Goal: Check status: Check status

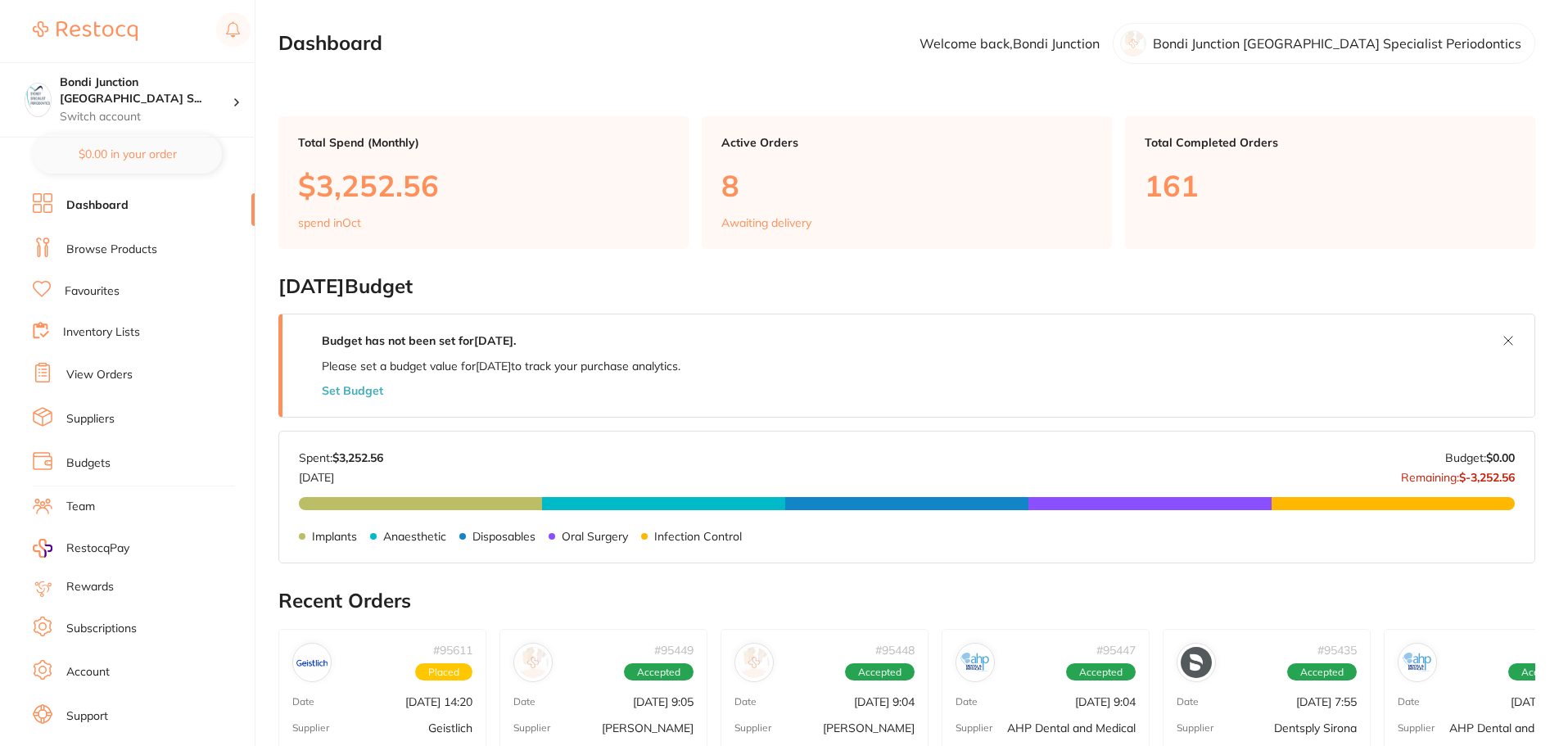
click at [122, 384] on li "View Orders" at bounding box center [144, 374] width 222 height 24
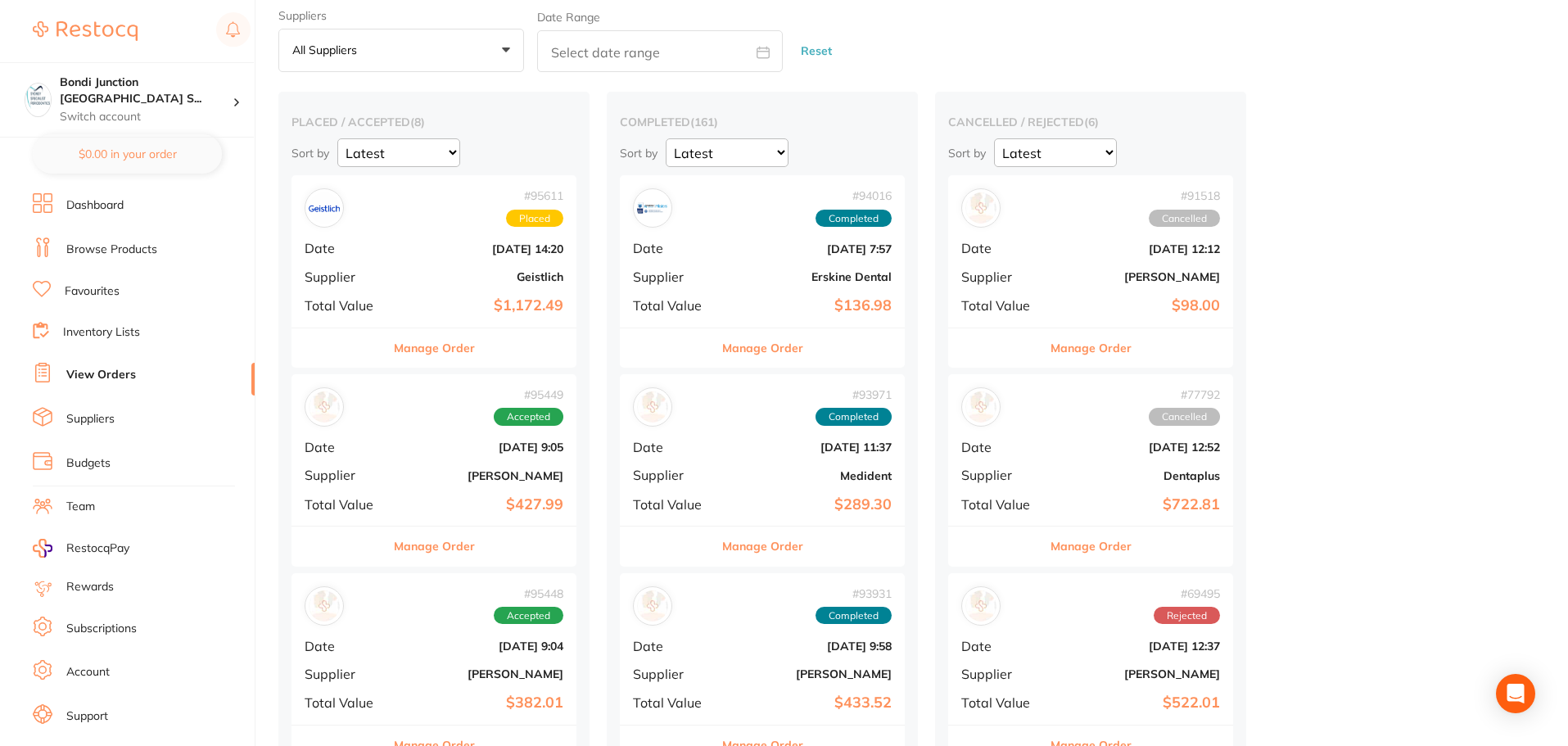
scroll to position [82, 0]
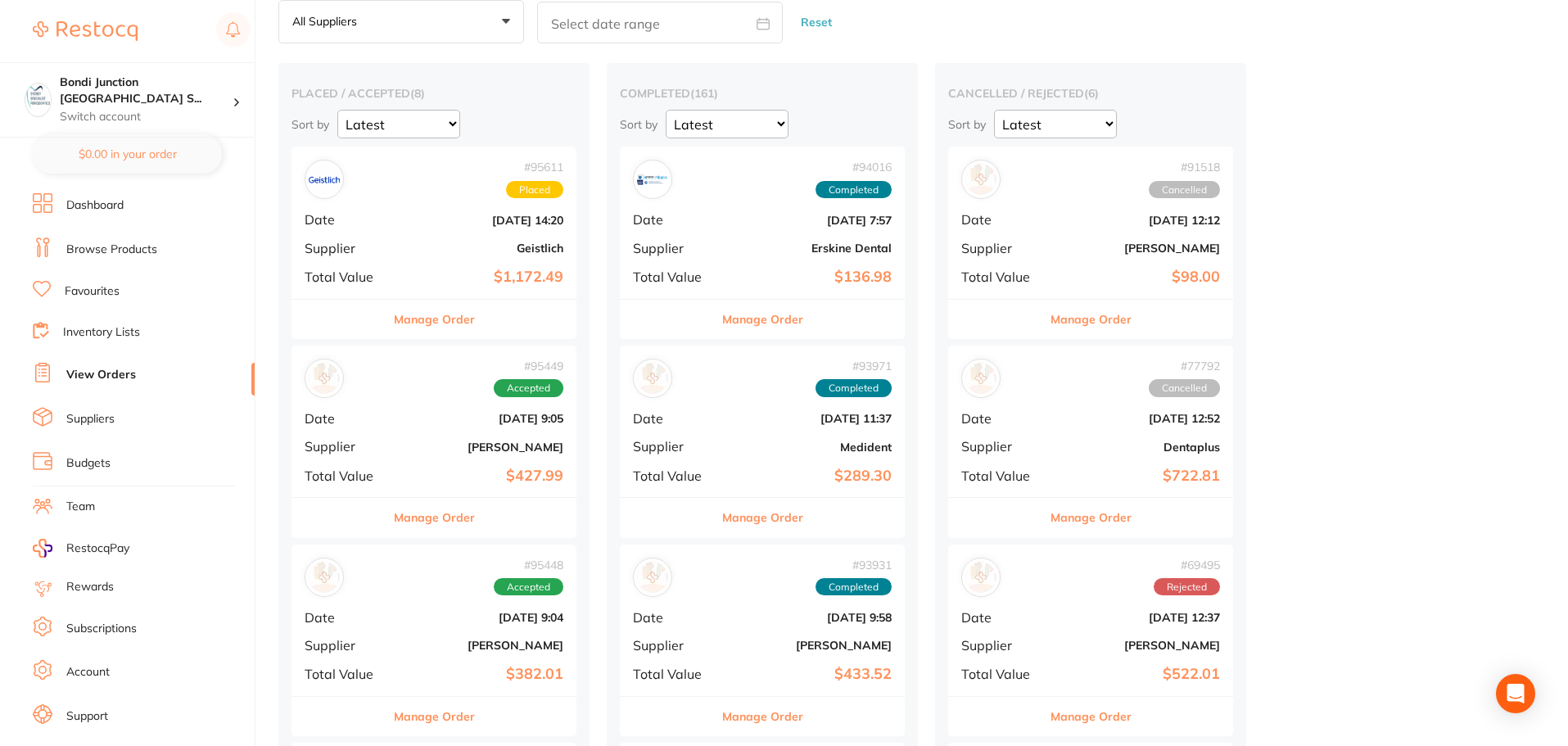
click at [482, 265] on div "# 95611 Placed Date [DATE] 14:20 Supplier Geistlich Total Value $1,172.49" at bounding box center [433, 222] width 285 height 152
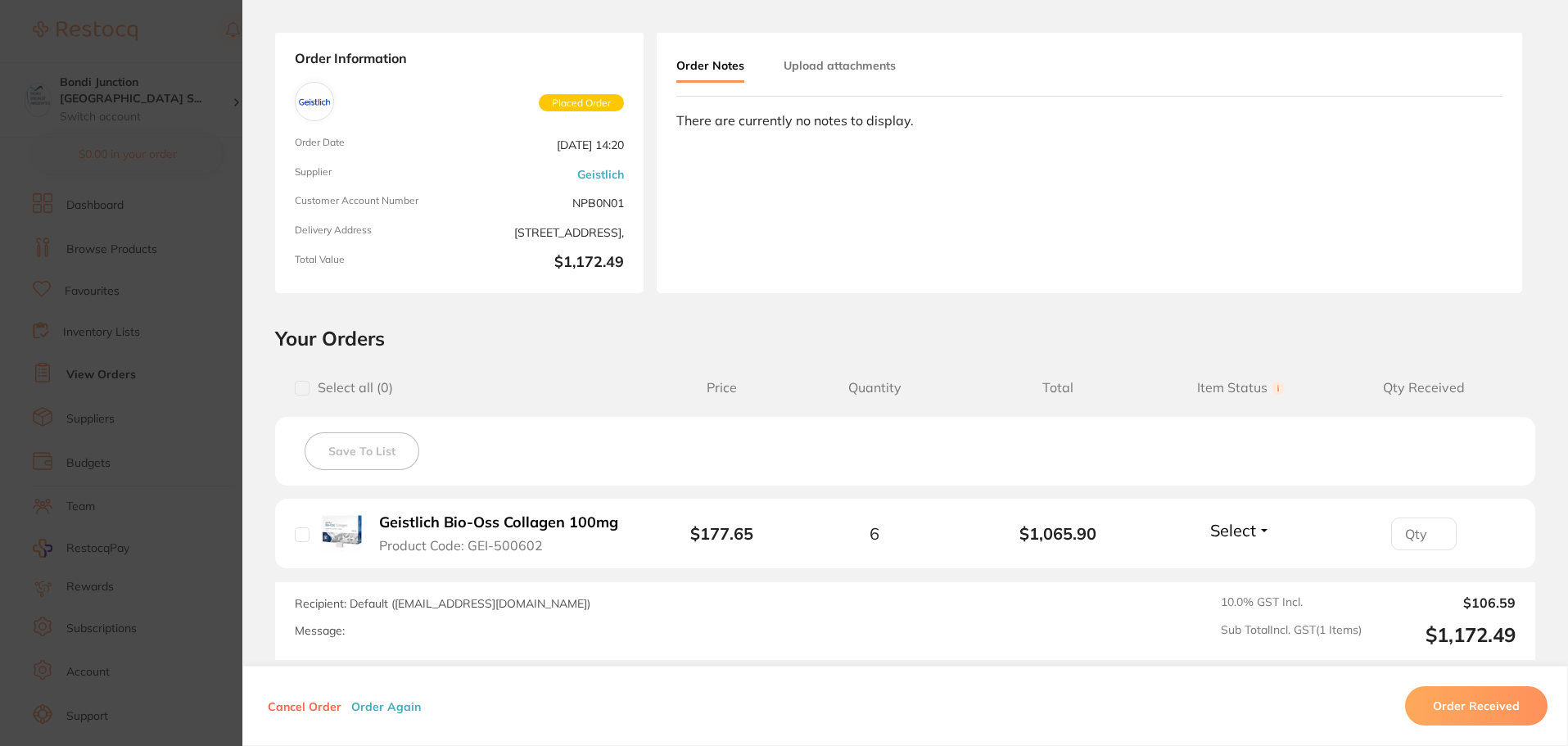
scroll to position [235, 0]
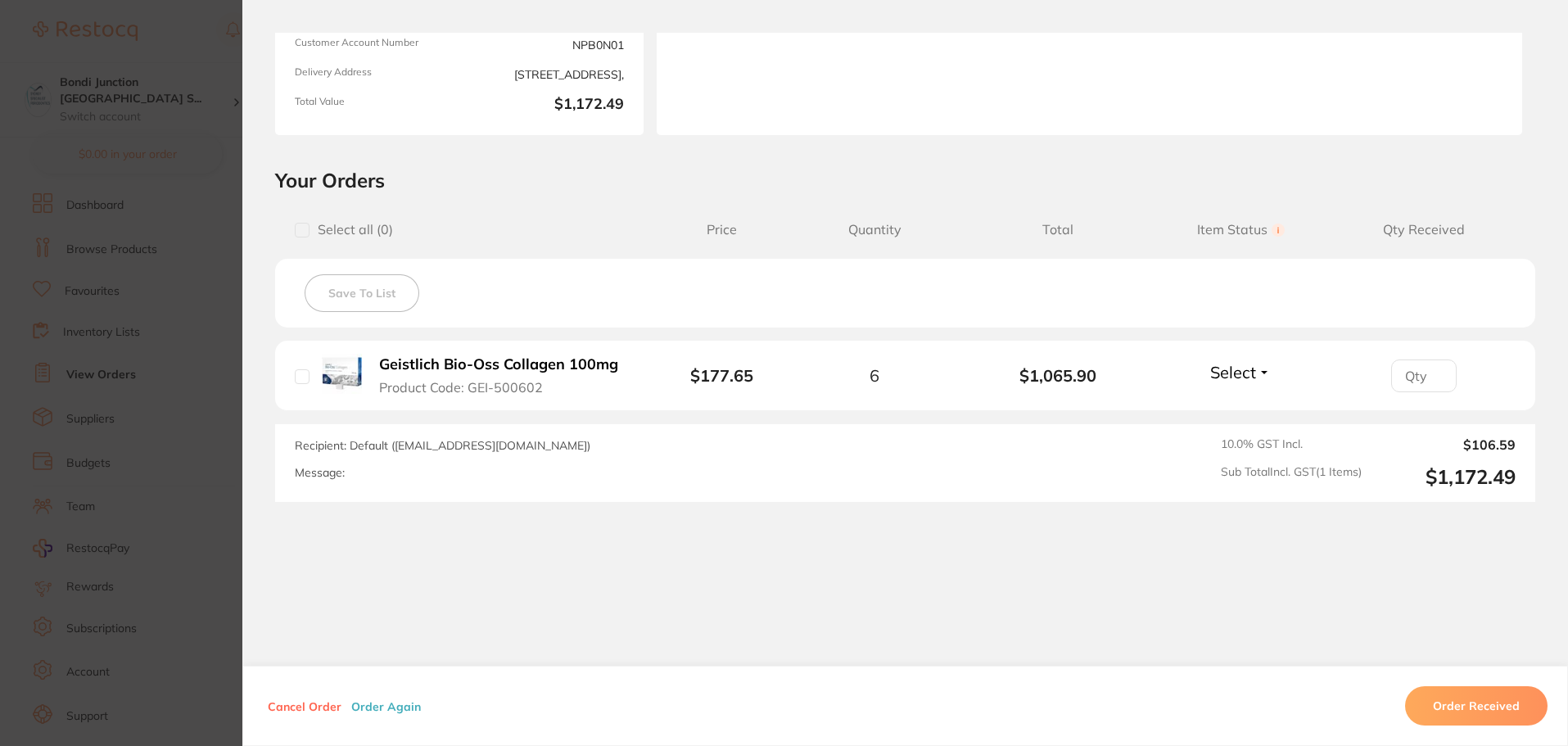
click at [75, 385] on section "Order ID: Restocq- 95611 Order Information Placed Order Order Date [DATE] 14:20…" at bounding box center [784, 373] width 1568 height 746
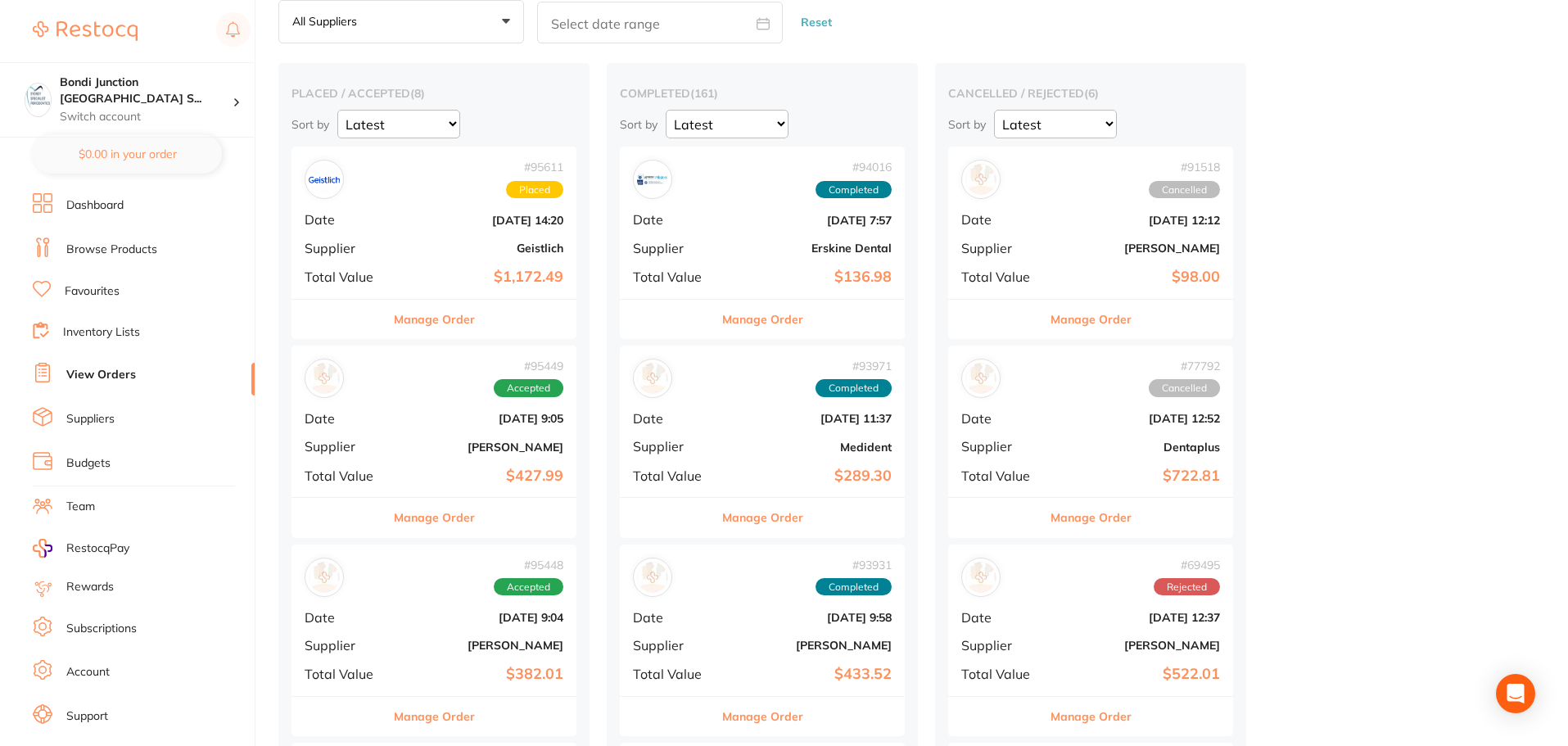
click at [452, 420] on b "[DATE] 9:05" at bounding box center [481, 419] width 164 height 14
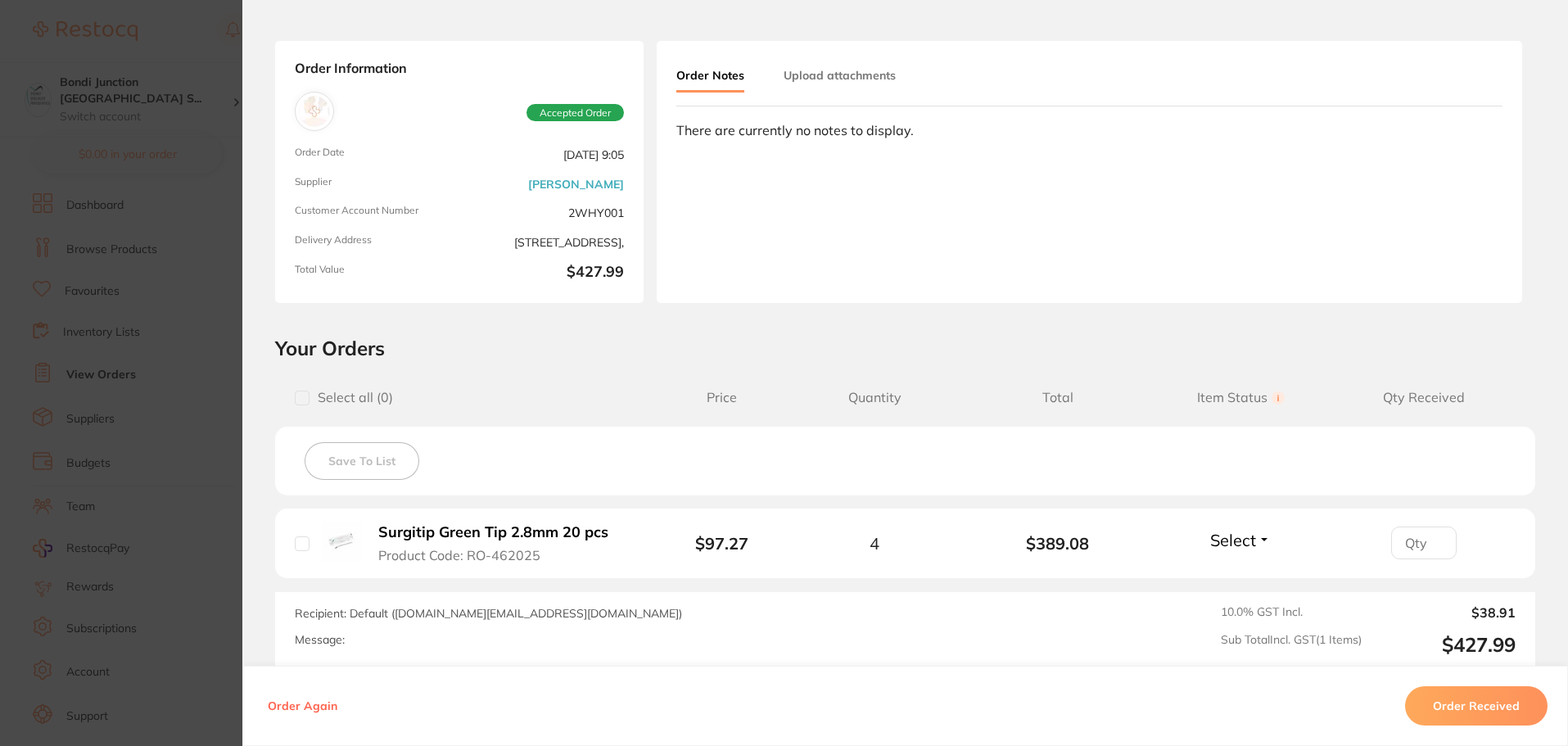
scroll to position [164, 0]
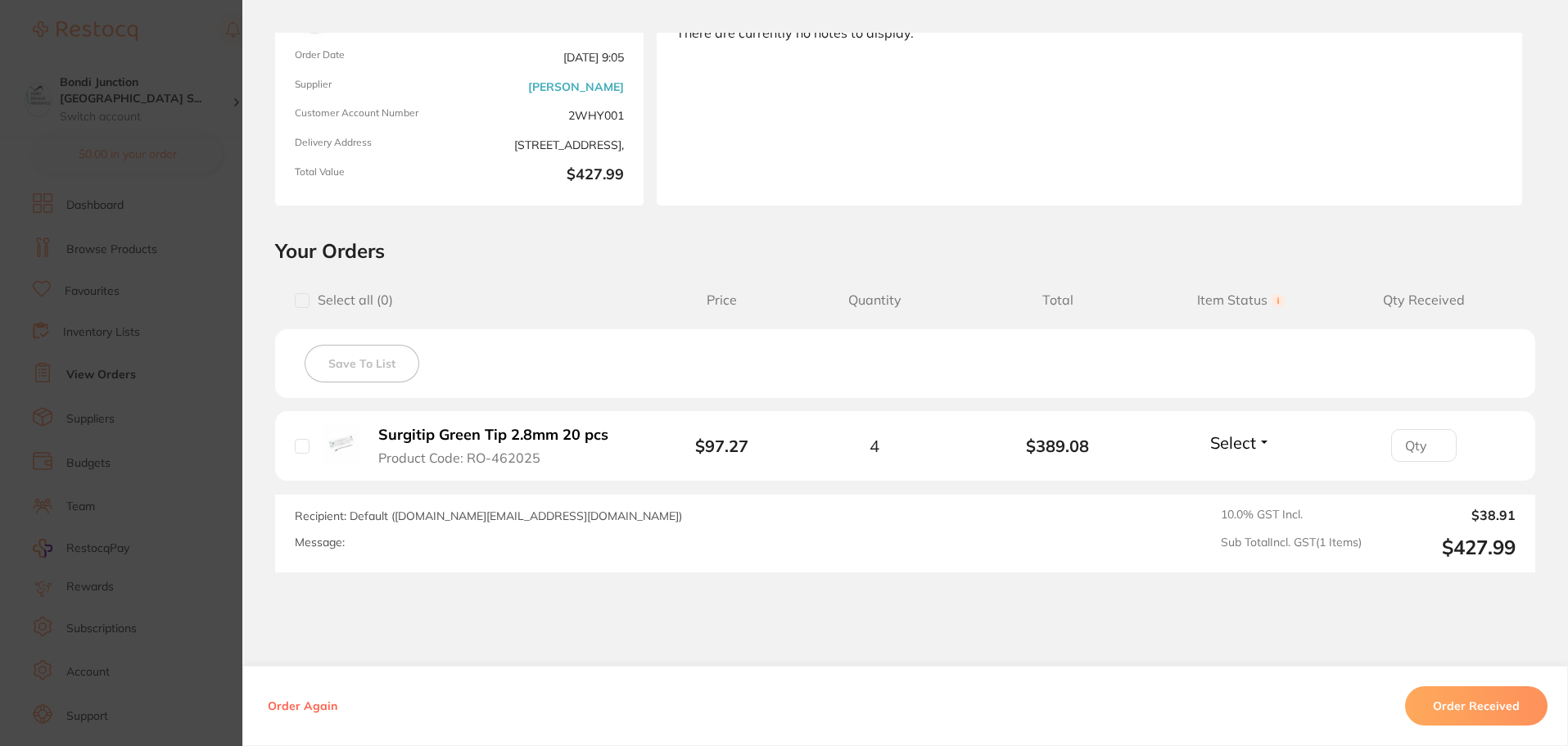
click at [1474, 709] on button "Order Received" at bounding box center [1476, 705] width 143 height 40
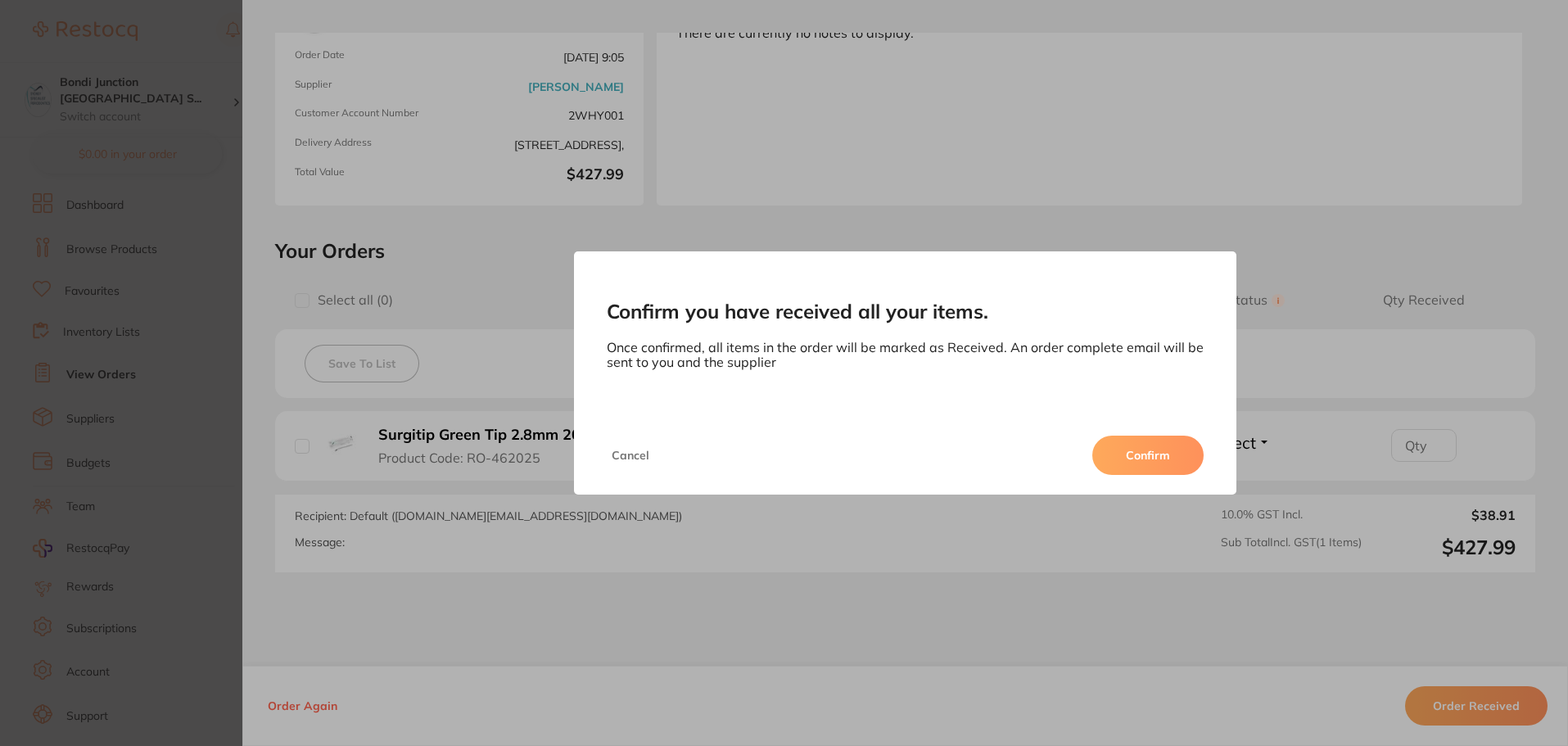
click at [1152, 455] on button "Confirm" at bounding box center [1147, 455] width 111 height 40
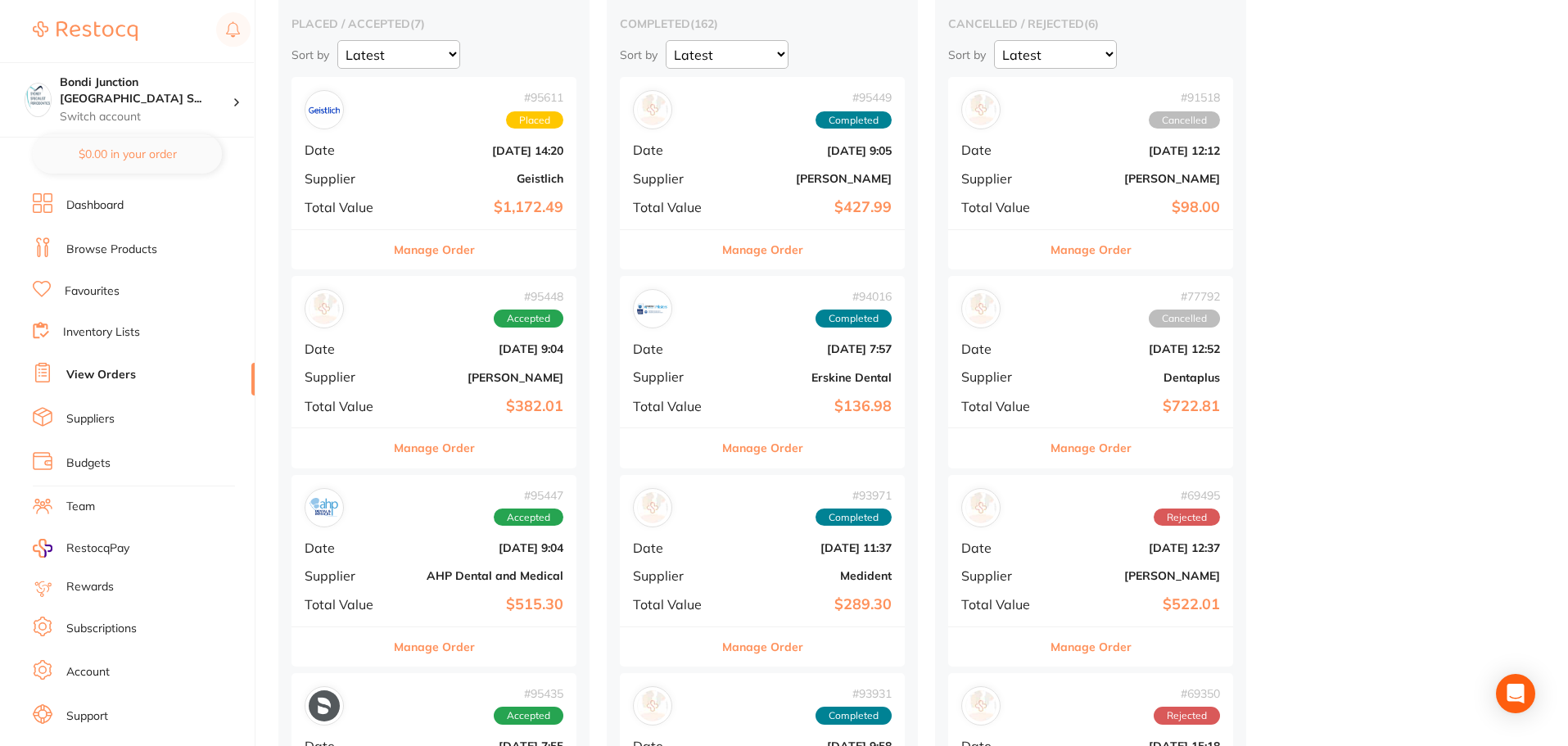
scroll to position [164, 0]
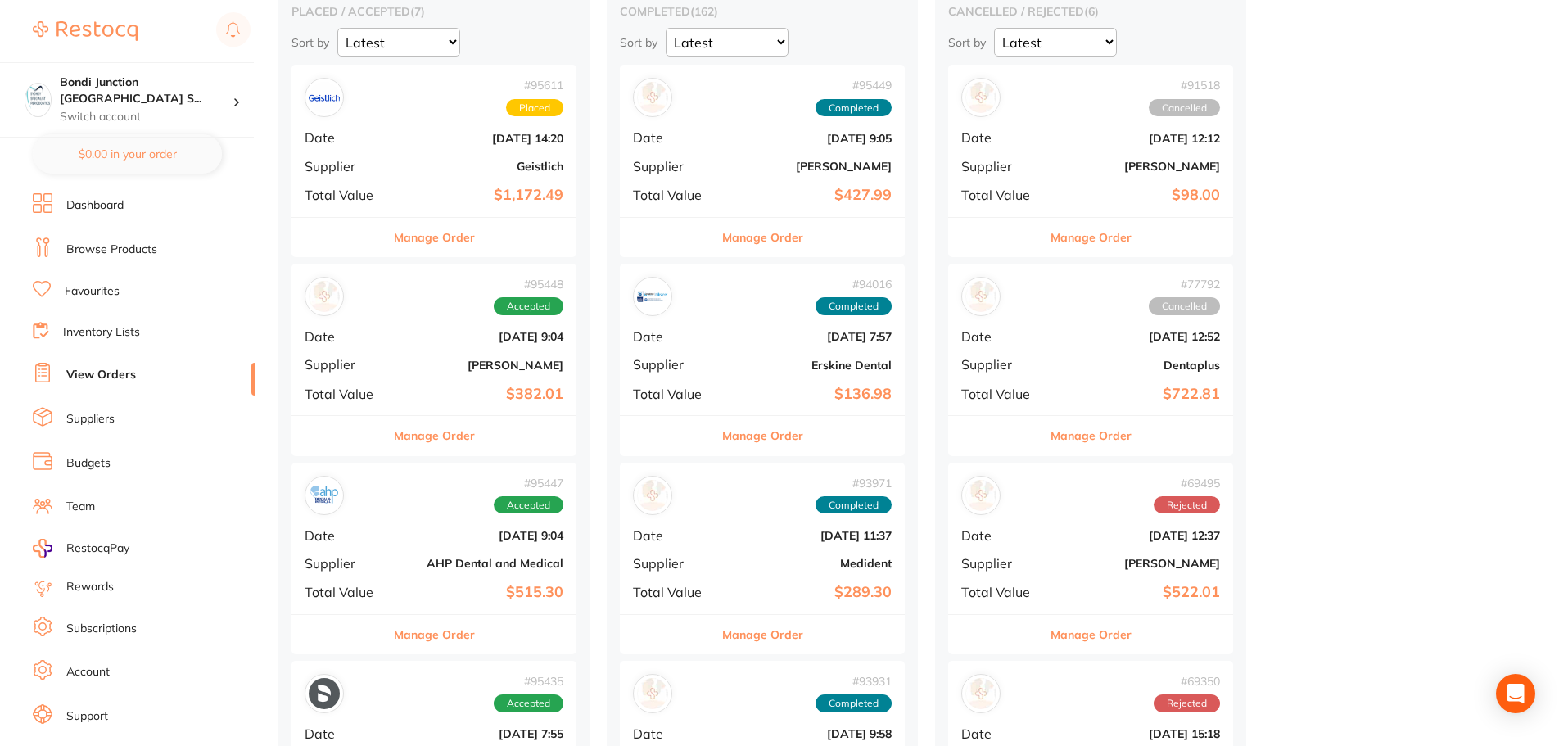
click at [510, 372] on b "[PERSON_NAME]" at bounding box center [481, 366] width 164 height 14
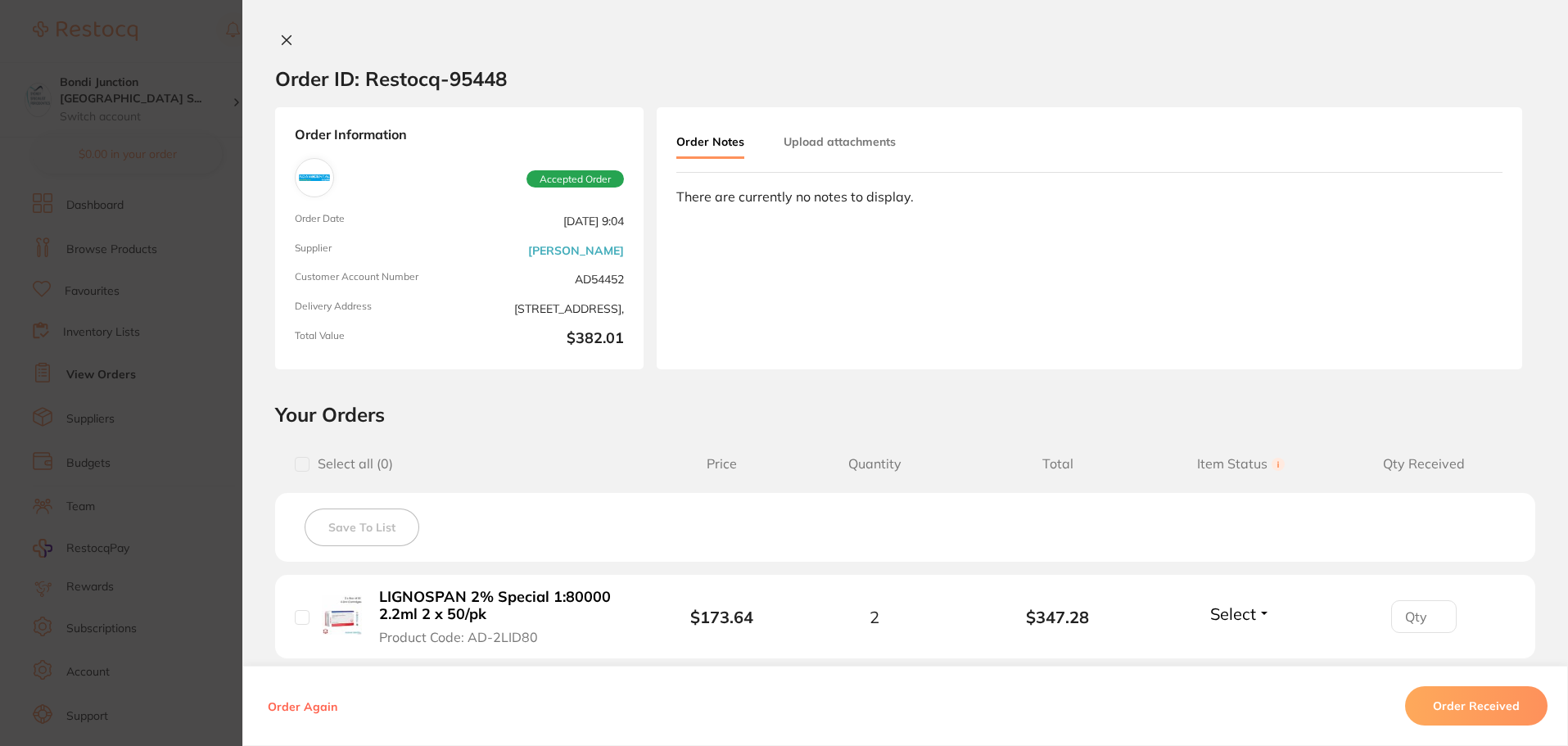
click at [161, 302] on section "Order ID: Restocq- 95448 Order Information Accepted Order Order Date [DATE] 9:0…" at bounding box center [784, 373] width 1568 height 746
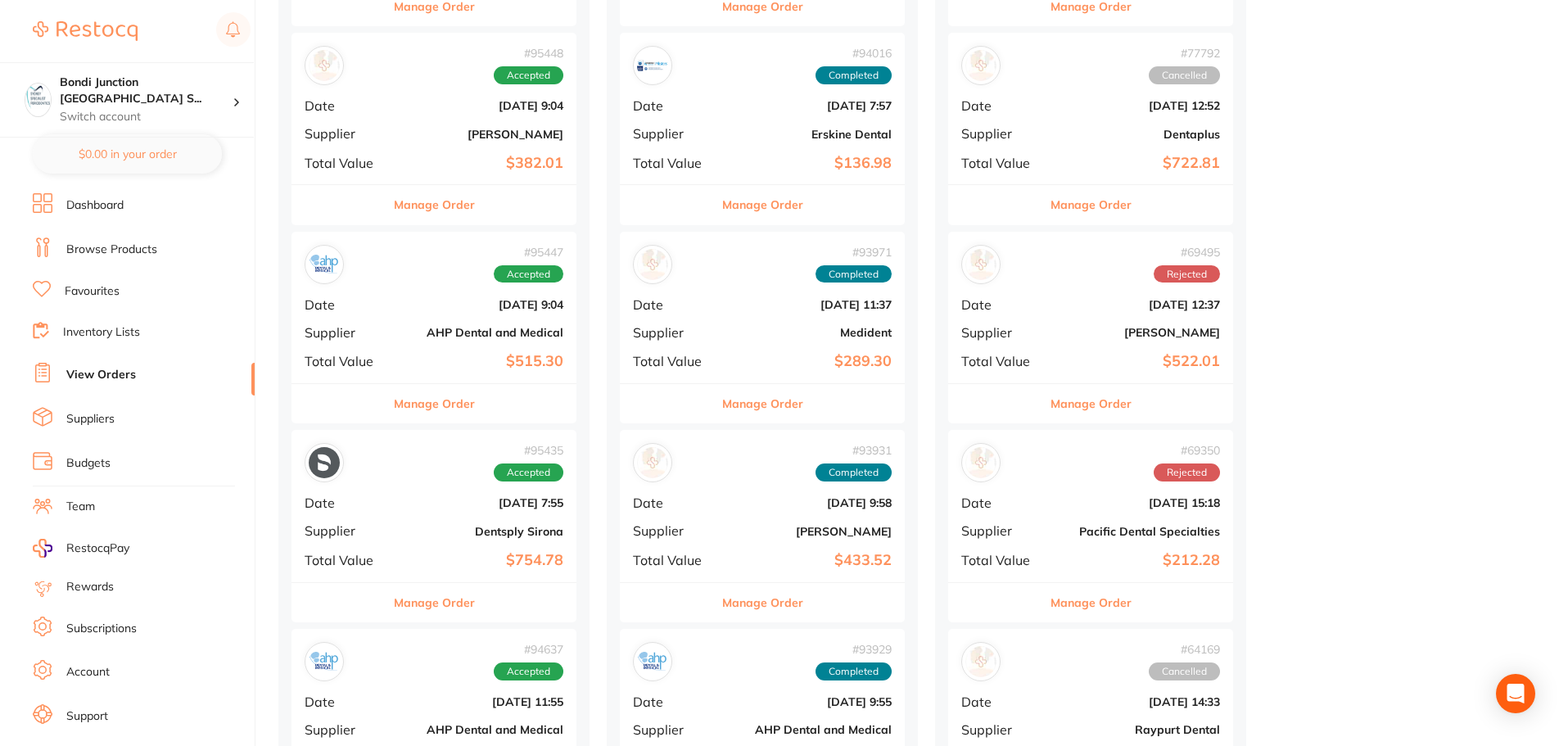
scroll to position [409, 0]
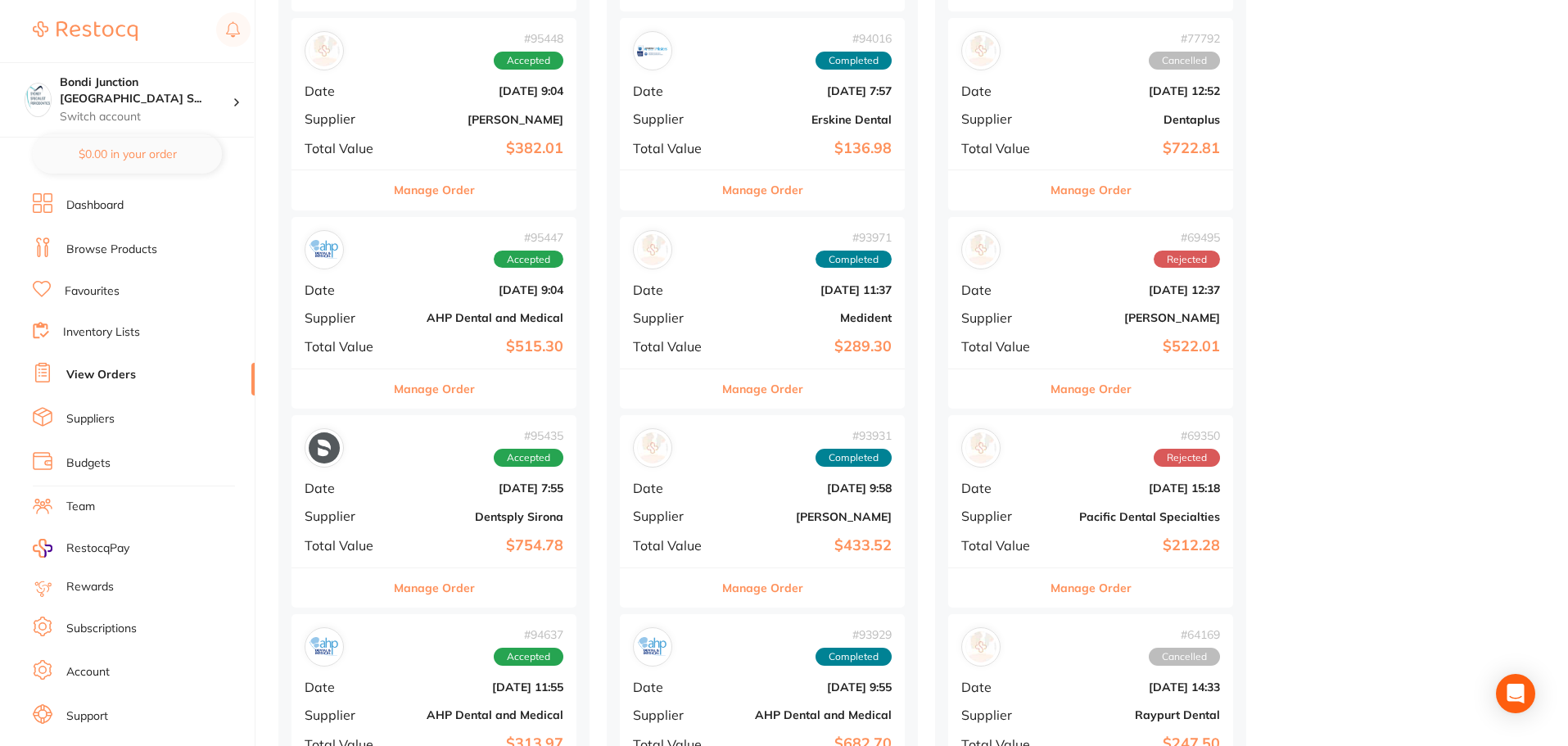
click at [512, 324] on b "AHP Dental and Medical" at bounding box center [481, 318] width 164 height 14
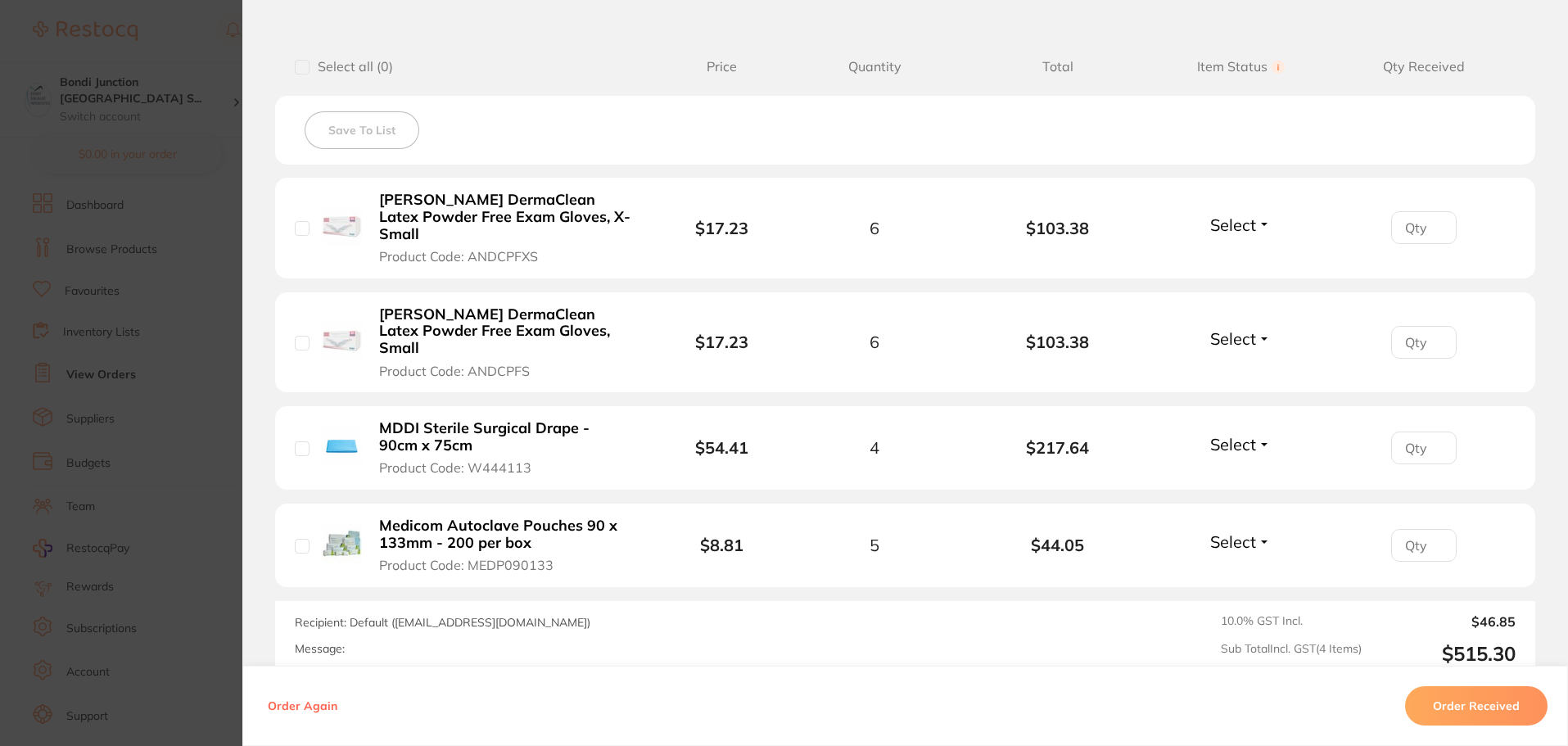
scroll to position [409, 0]
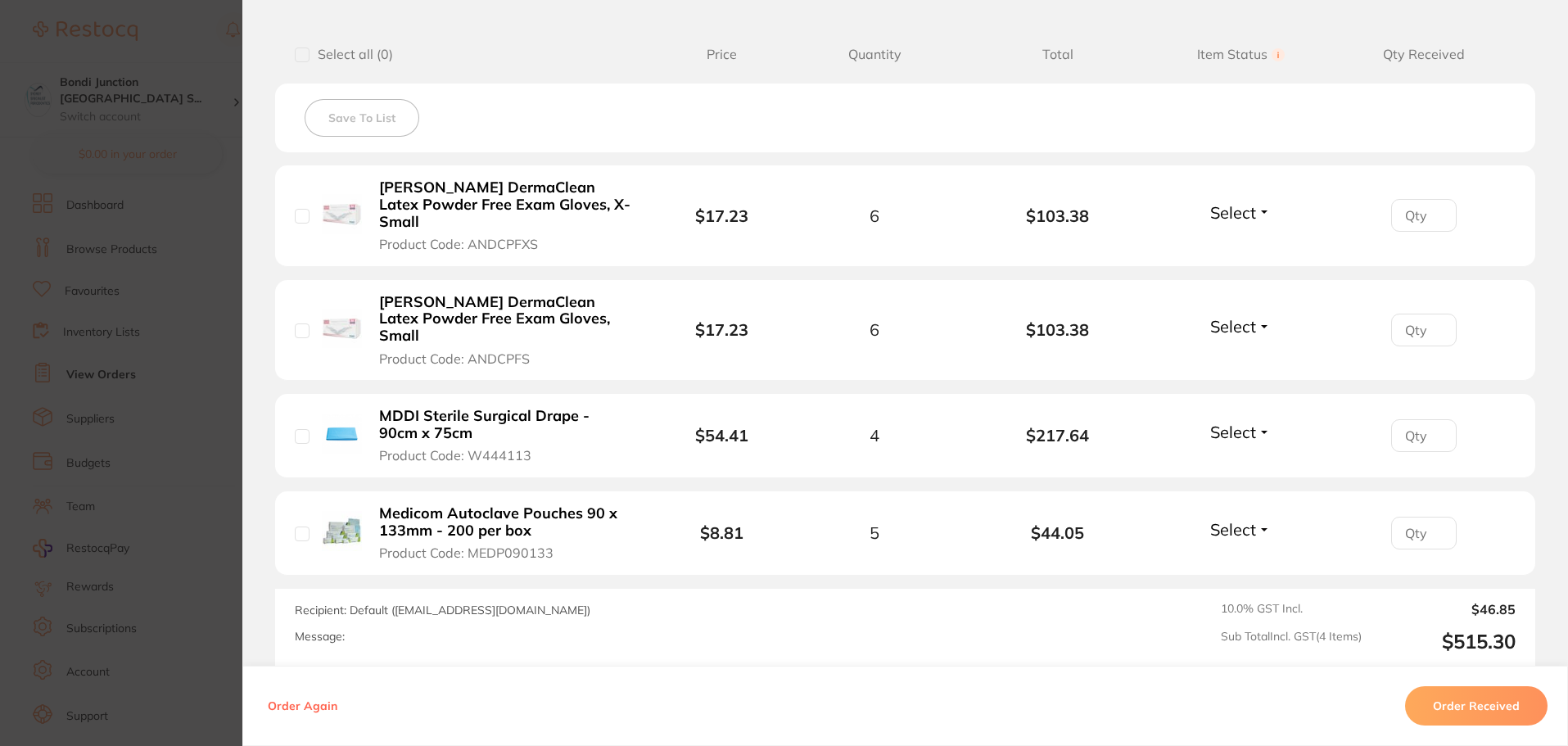
click at [1443, 719] on button "Order Received" at bounding box center [1476, 705] width 143 height 40
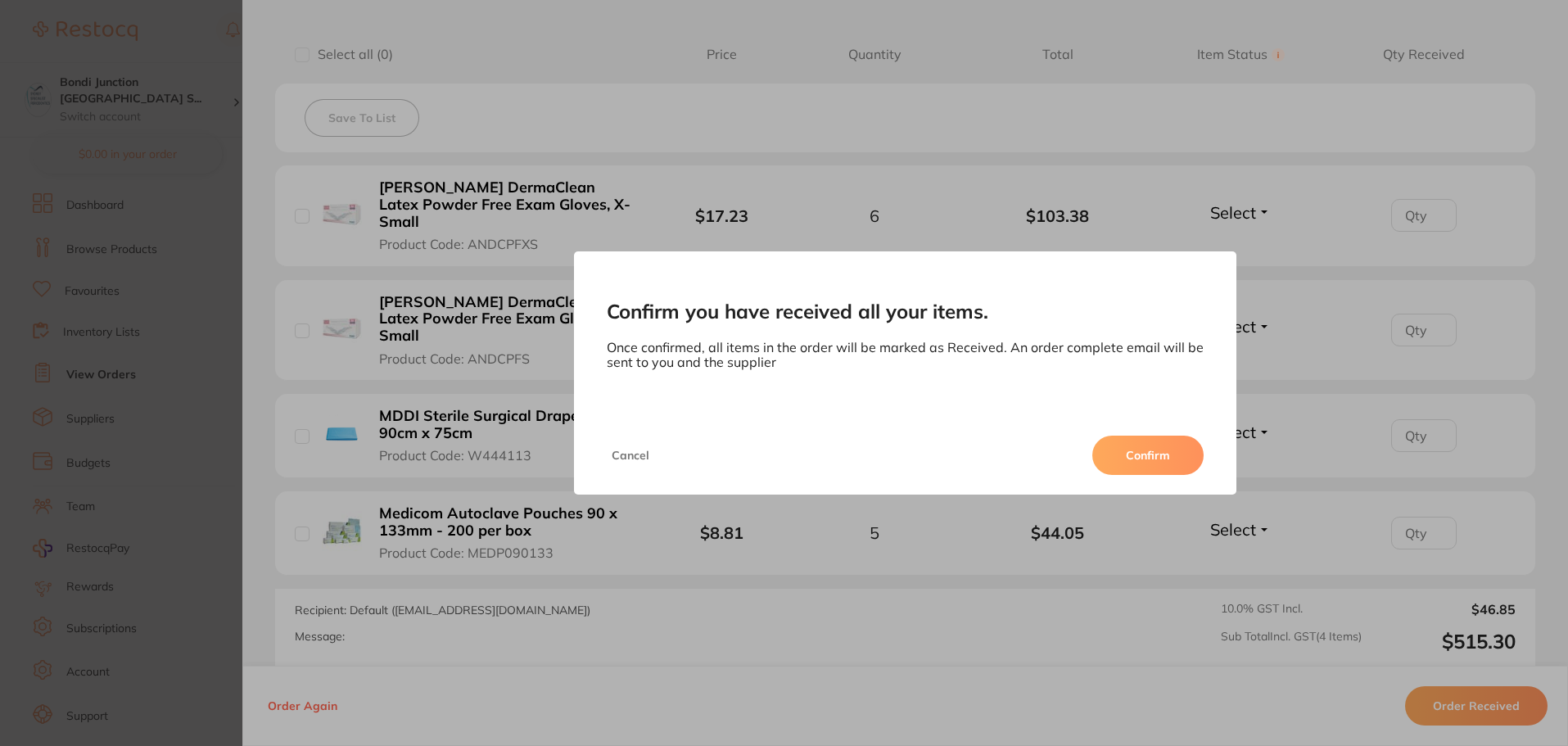
click at [1166, 462] on button "Confirm" at bounding box center [1147, 455] width 111 height 40
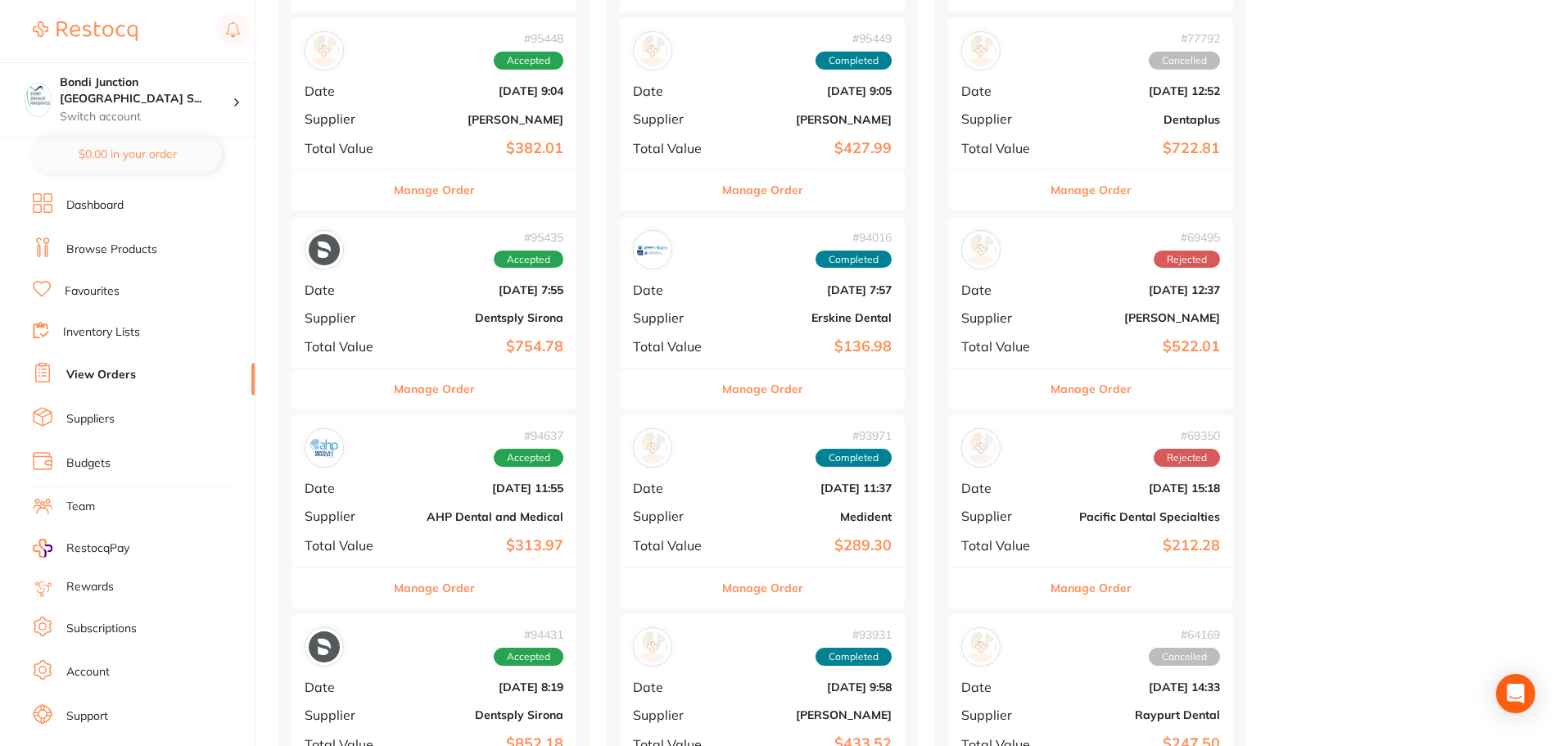
click at [512, 358] on div "# 95435 Accepted Date [DATE] 7:55 Supplier Dentsply Sirona Total Value $754.78" at bounding box center [433, 292] width 285 height 152
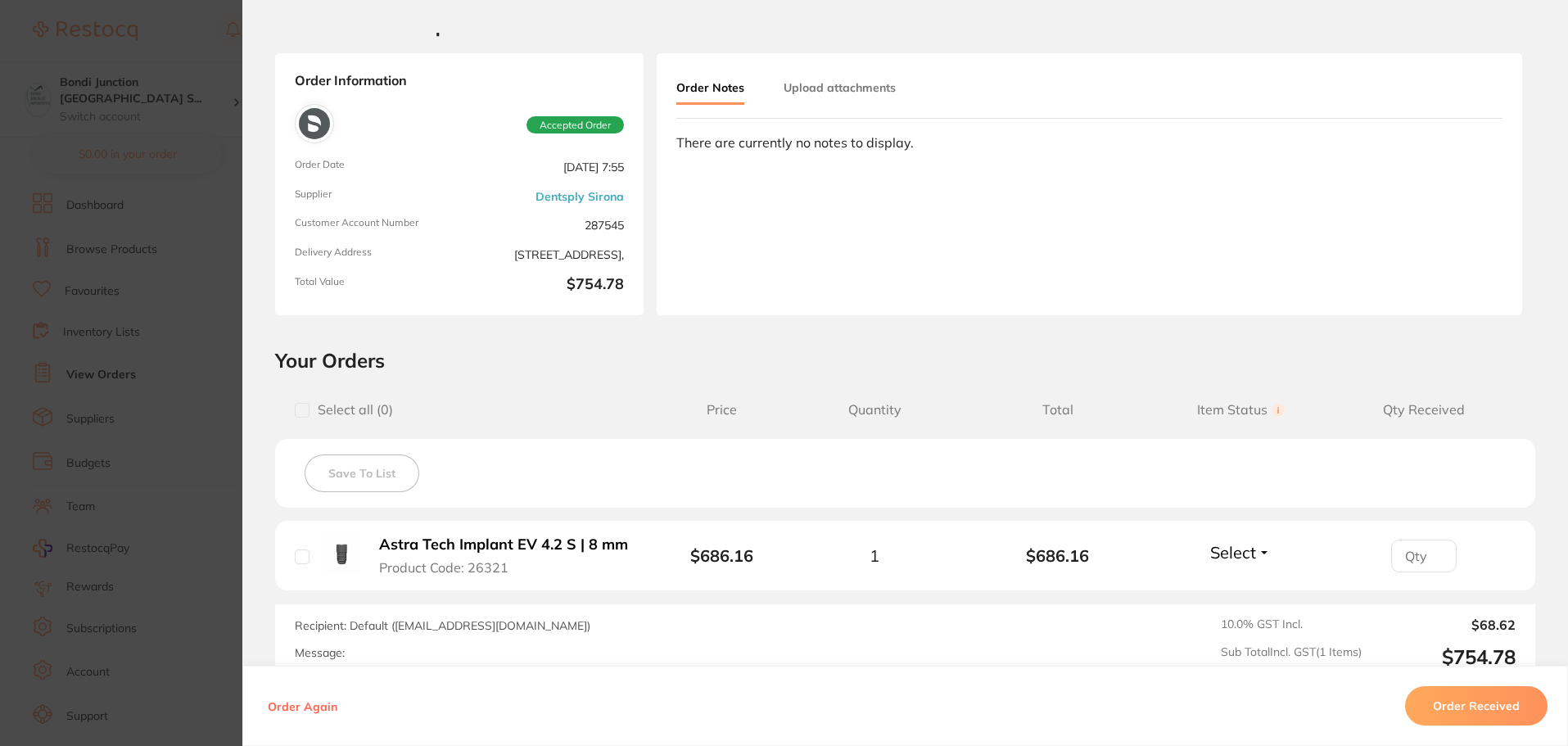
scroll to position [235, 0]
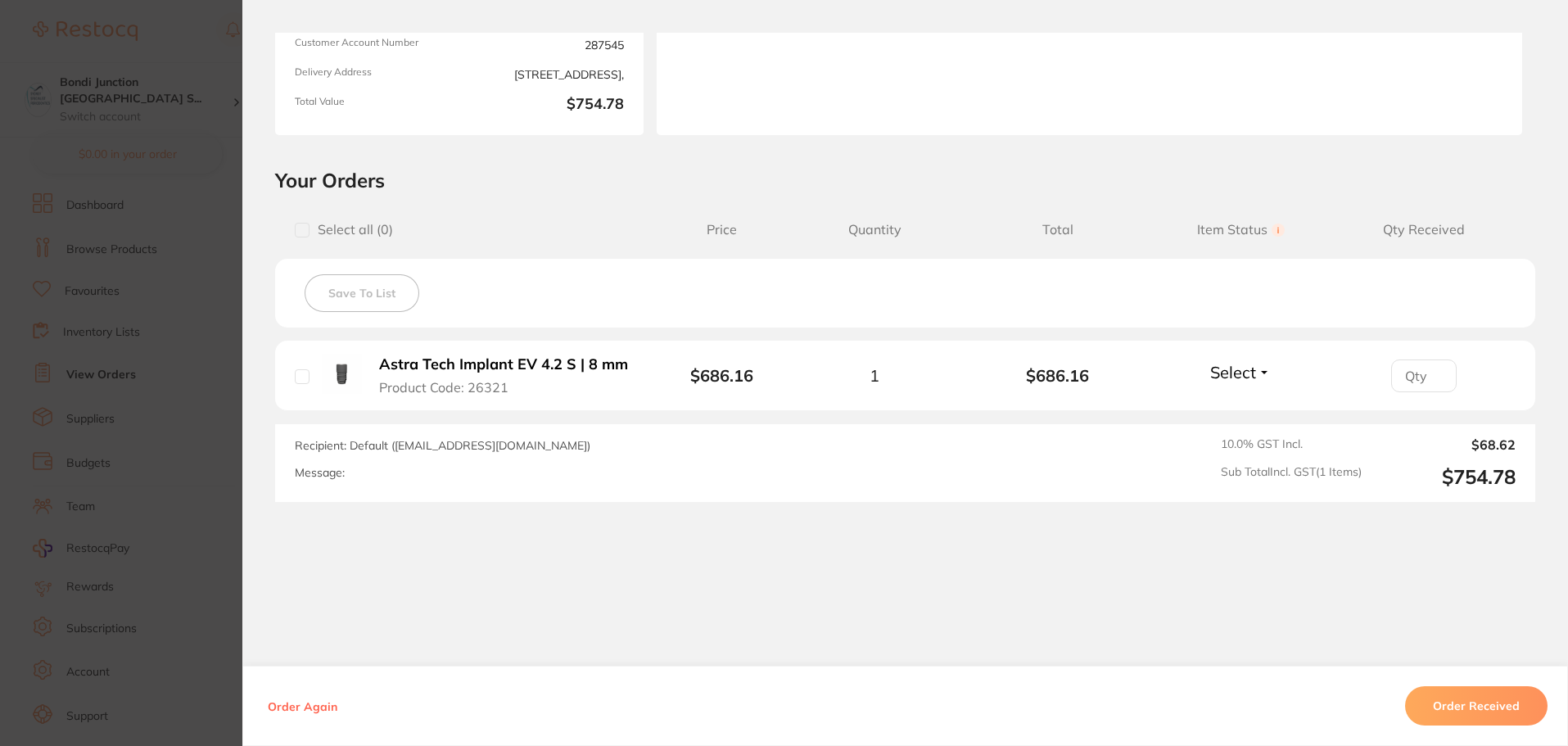
click at [151, 441] on section "Order ID: Restocq- 95435 Order Information Accepted Order Order Date [DATE] 7:5…" at bounding box center [784, 373] width 1568 height 746
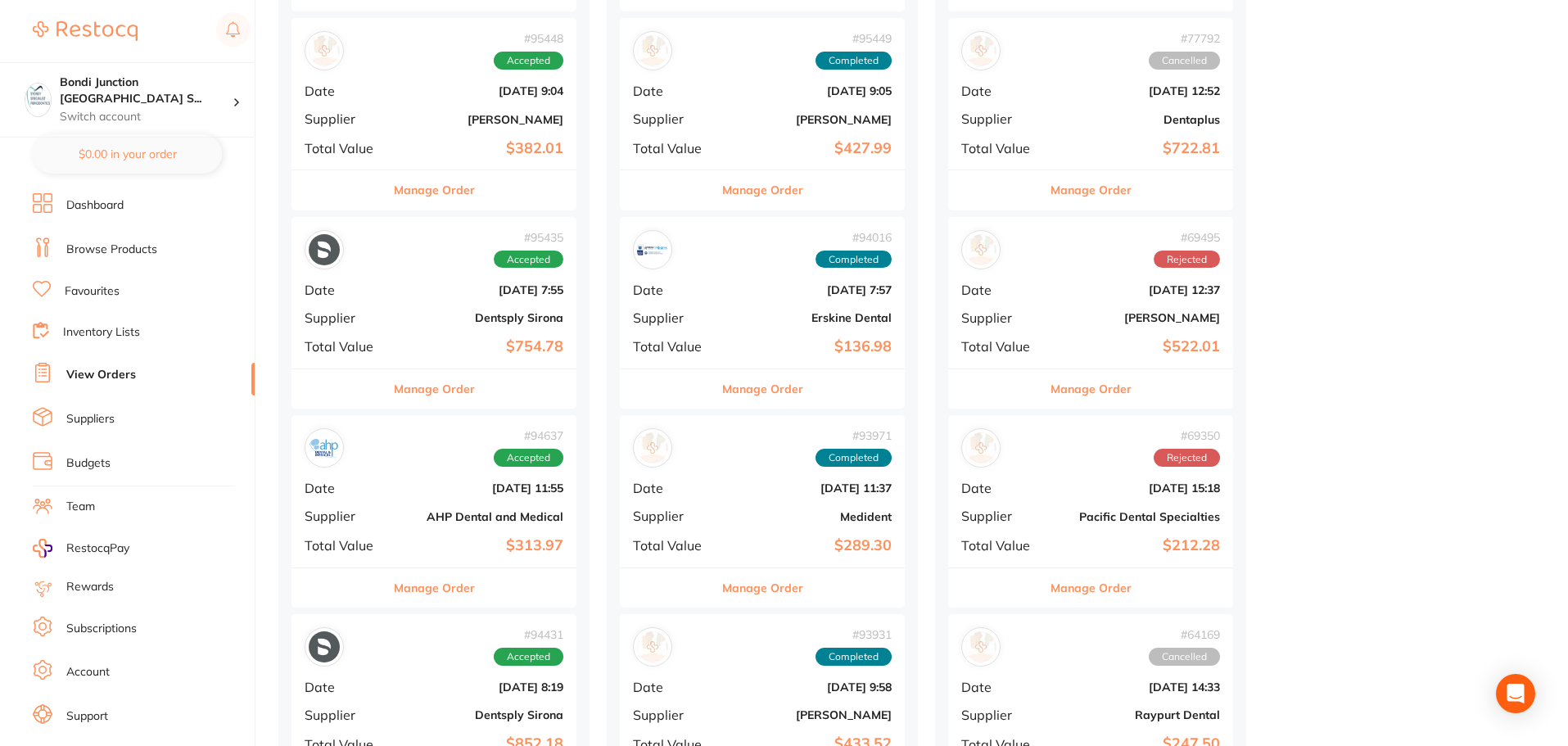
click at [511, 369] on div "Manage Order" at bounding box center [433, 389] width 285 height 41
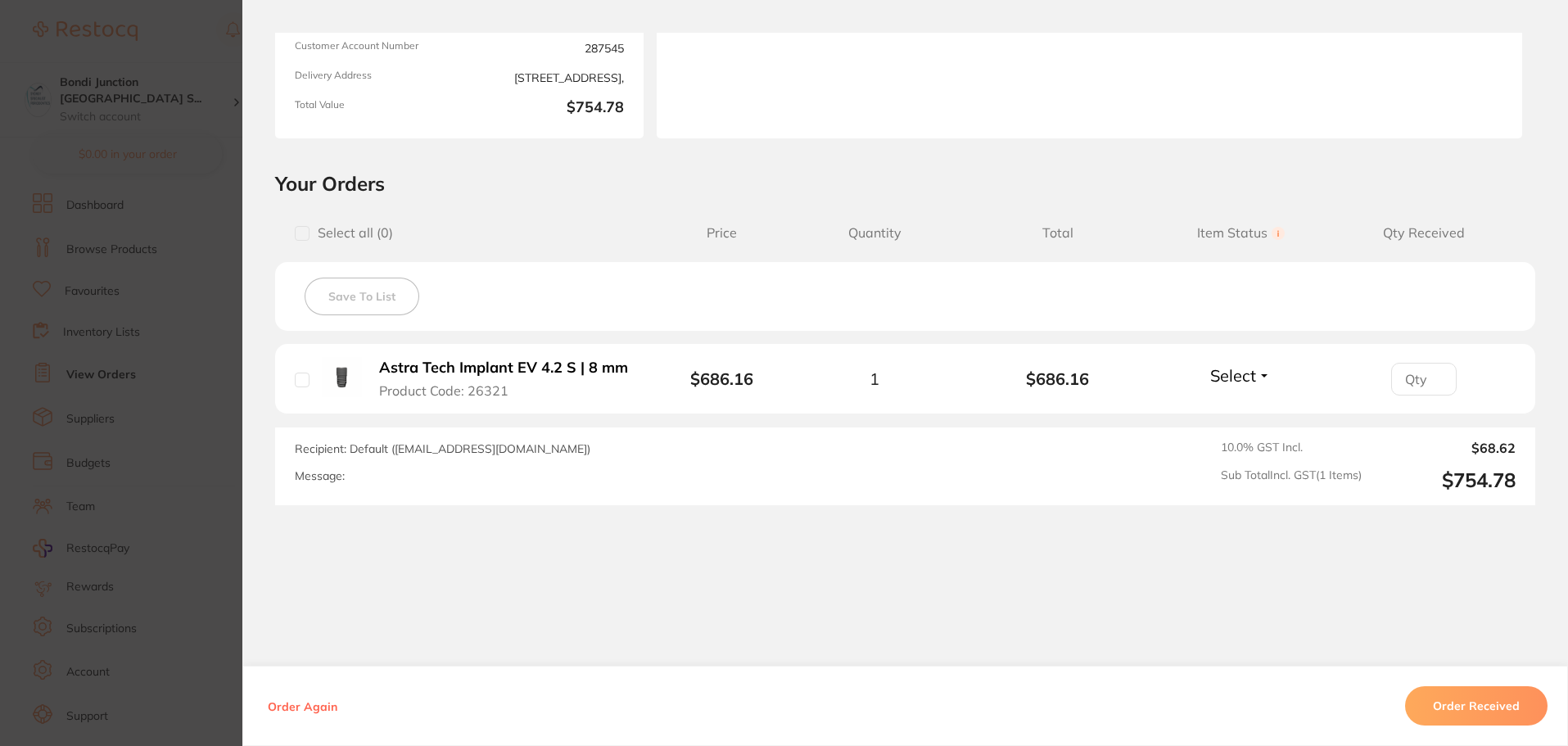
scroll to position [235, 0]
